Goal: Task Accomplishment & Management: Complete application form

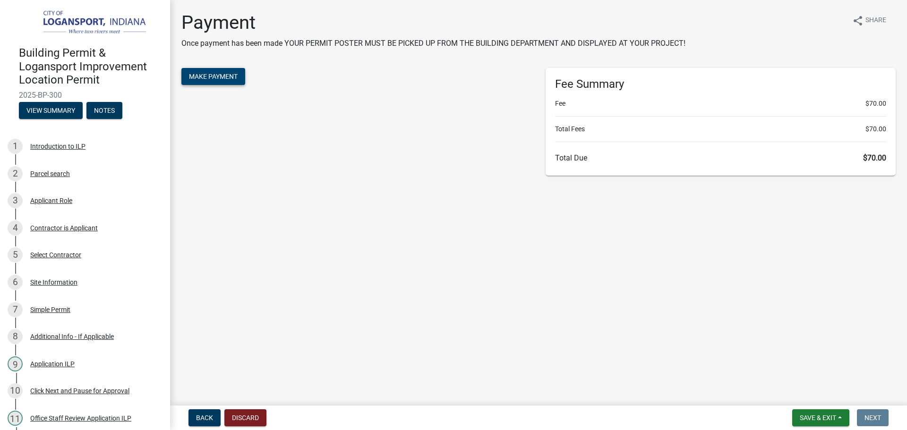
click at [219, 73] on span "Make Payment" at bounding box center [213, 77] width 49 height 8
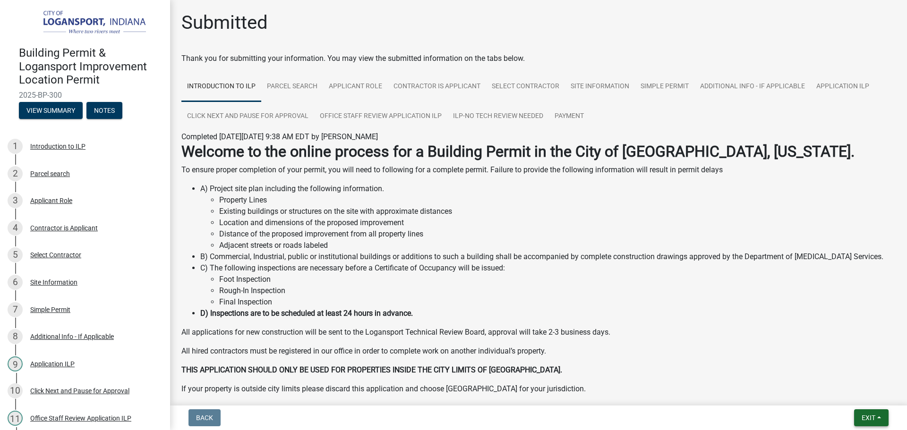
click at [860, 421] on button "Exit" at bounding box center [871, 417] width 34 height 17
click at [853, 395] on button "Save & Exit" at bounding box center [851, 393] width 76 height 23
